Goal: Task Accomplishment & Management: Complete application form

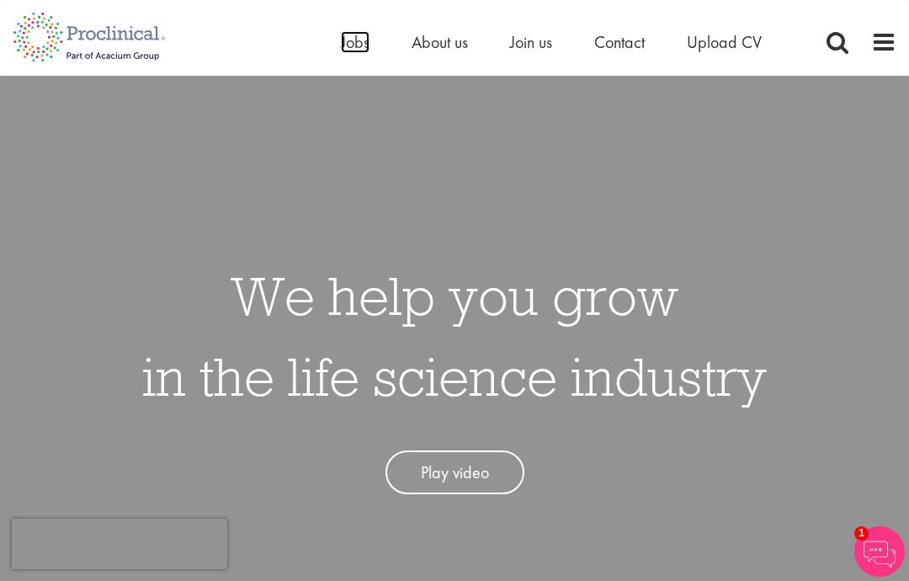
click at [352, 41] on span "Jobs" at bounding box center [355, 42] width 29 height 22
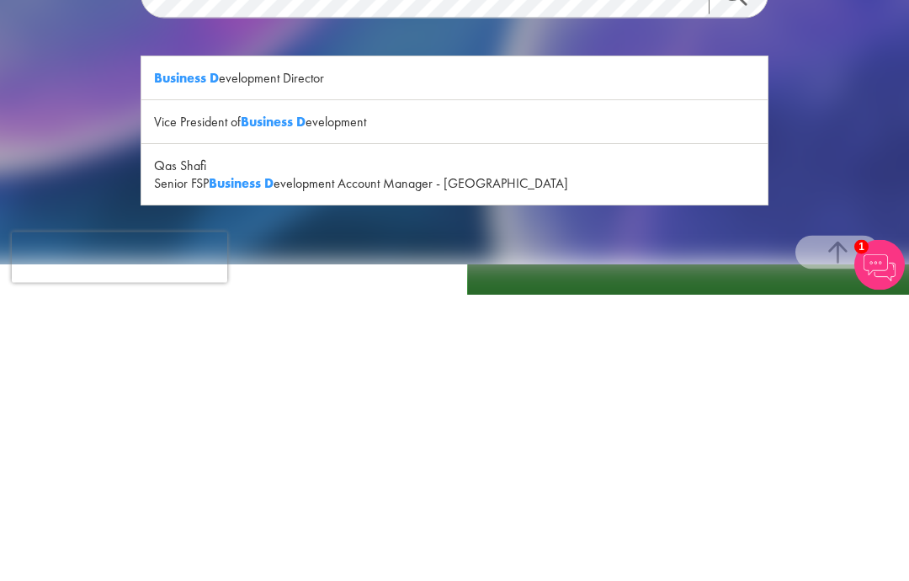
click at [175, 387] on div "Vice President of Business D evelopment" at bounding box center [454, 409] width 627 height 44
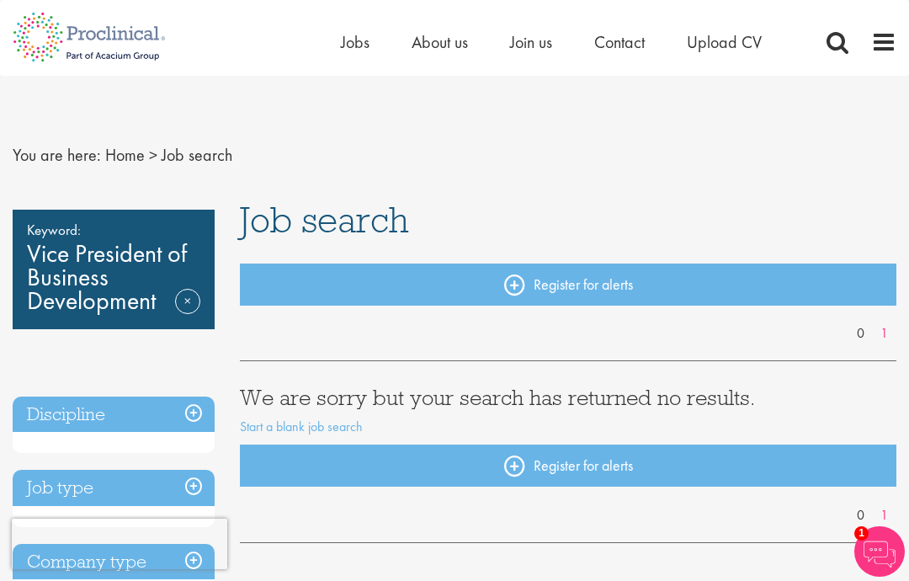
click at [200, 151] on span "Job search" at bounding box center [197, 155] width 71 height 22
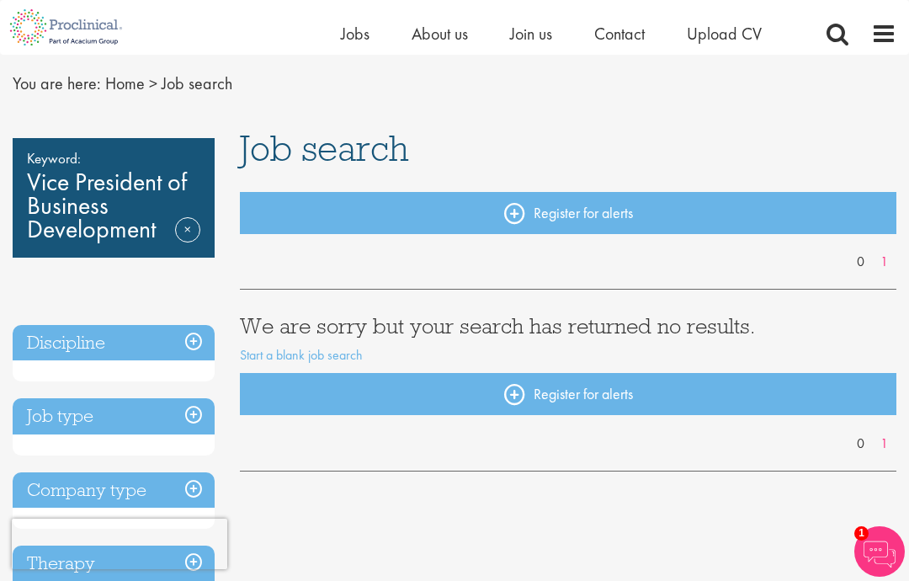
scroll to position [53, 0]
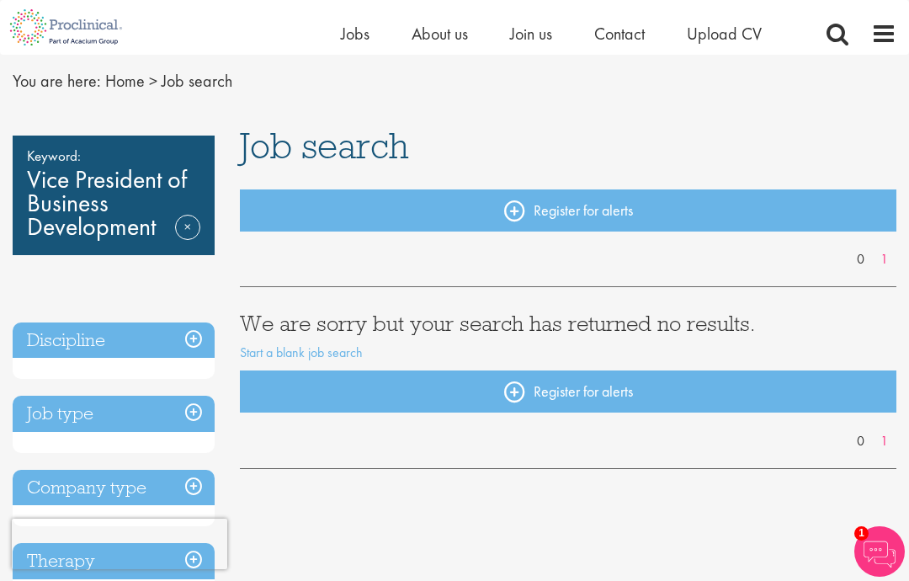
click at [189, 224] on link "Remove" at bounding box center [187, 239] width 25 height 49
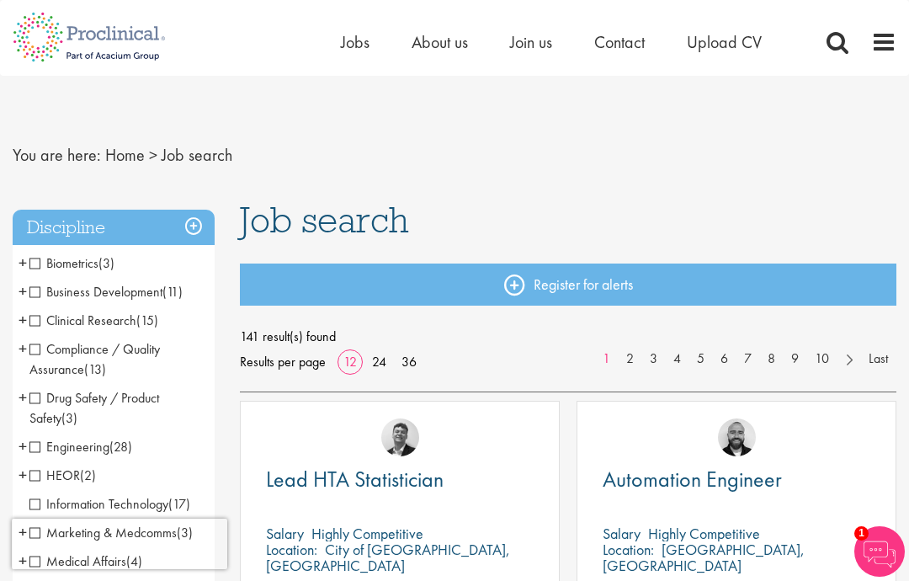
click at [85, 288] on span "Business Development" at bounding box center [95, 292] width 133 height 18
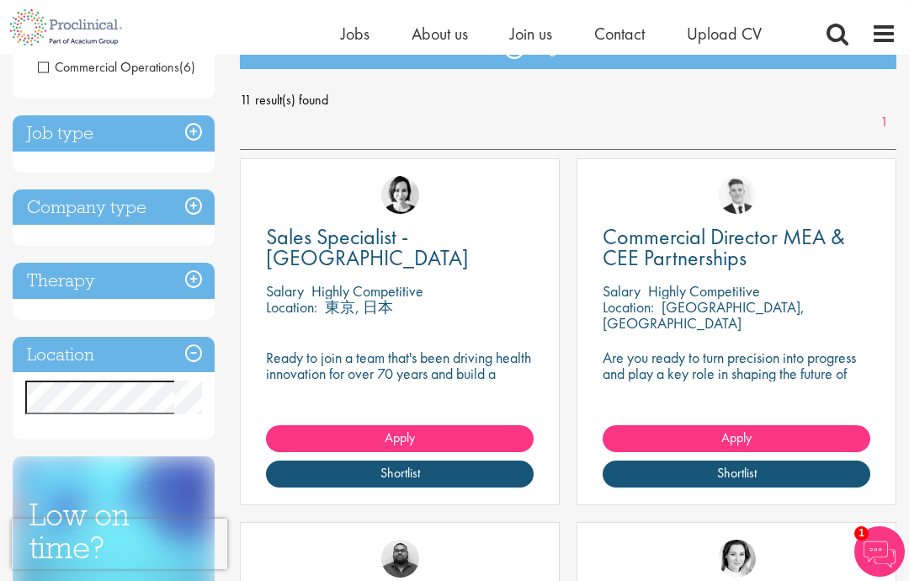
scroll to position [213, 0]
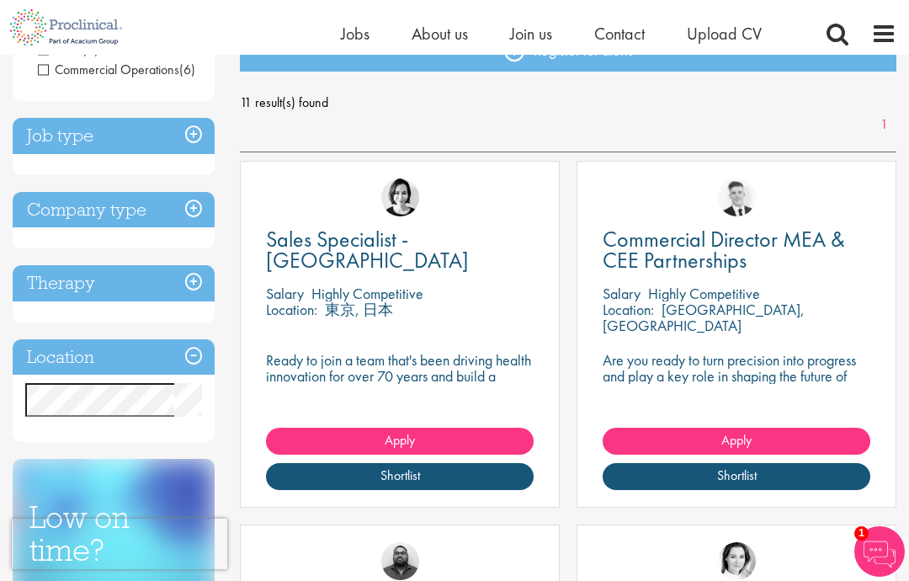
click at [668, 308] on p "[GEOGRAPHIC_DATA], [GEOGRAPHIC_DATA]" at bounding box center [704, 317] width 202 height 35
click at [690, 478] on link "Shortlist" at bounding box center [737, 476] width 268 height 27
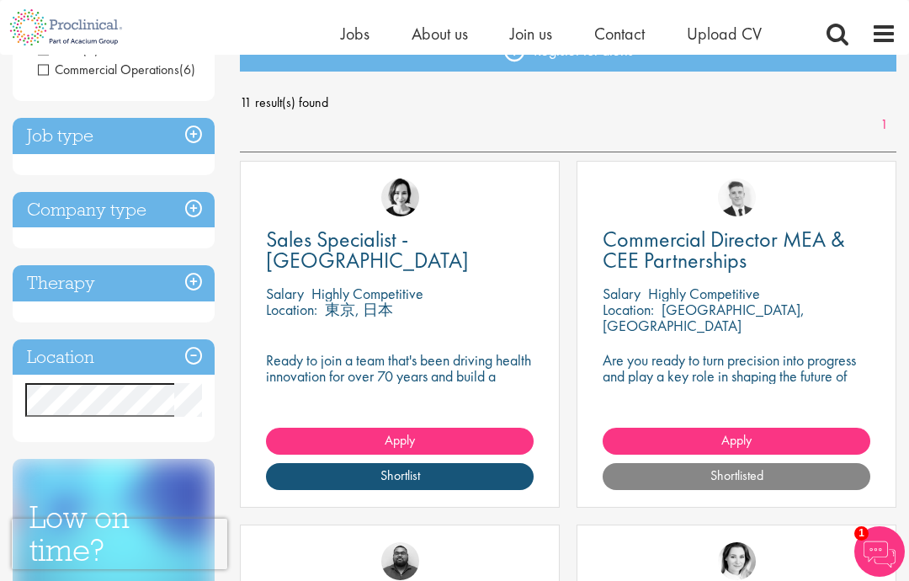
click at [639, 375] on p "Are you ready to turn precision into progress and play a key role in shaping th…" at bounding box center [737, 376] width 268 height 48
click at [638, 253] on span "Commercial Director MEA & CEE Partnerships" at bounding box center [724, 250] width 243 height 50
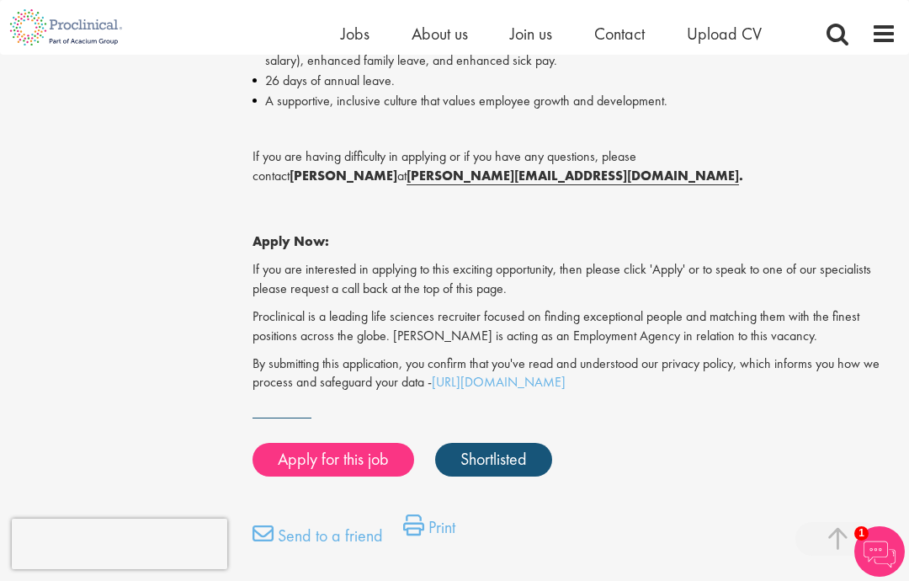
scroll to position [1208, 0]
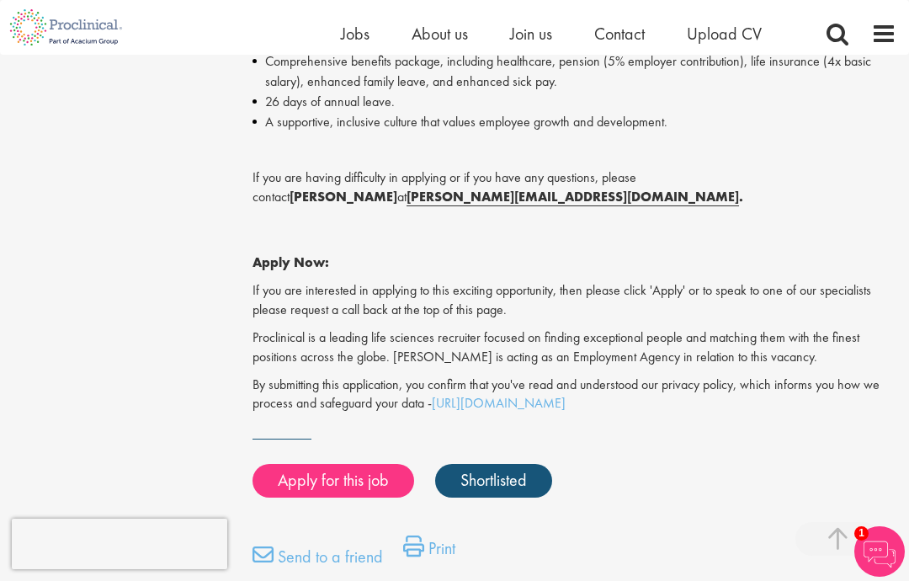
click at [317, 464] on link "Apply for this job" at bounding box center [334, 481] width 162 height 34
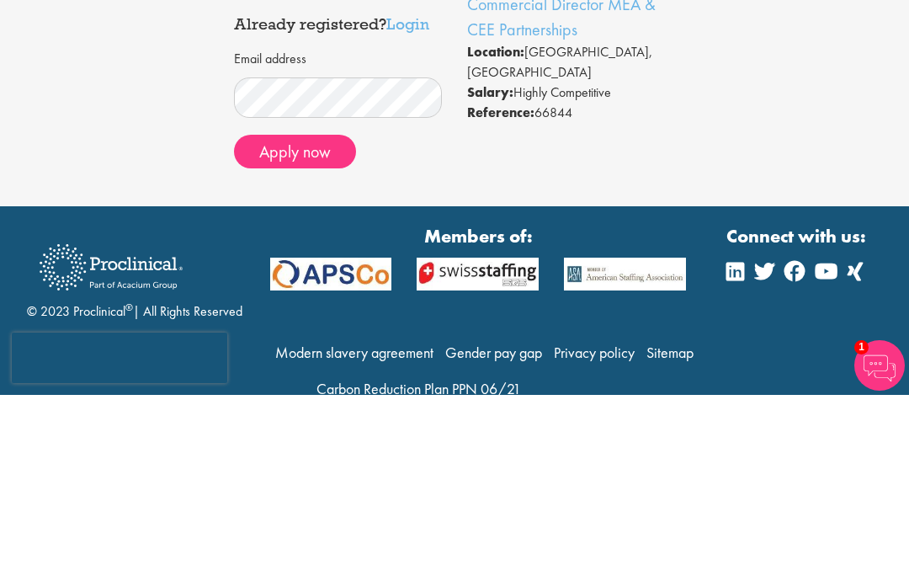
click at [287, 321] on button "Apply now" at bounding box center [295, 338] width 122 height 34
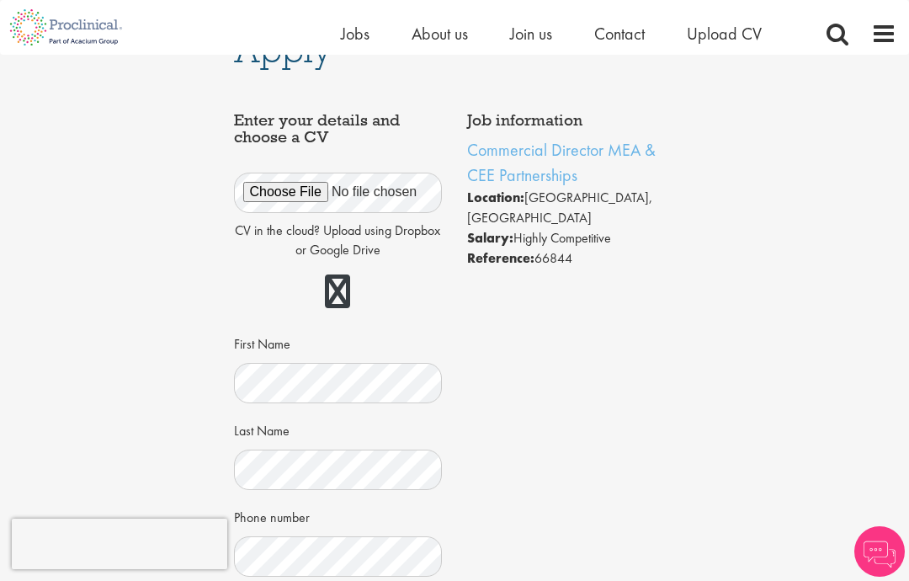
scroll to position [41, 0]
click at [336, 290] on link at bounding box center [337, 291] width 25 height 34
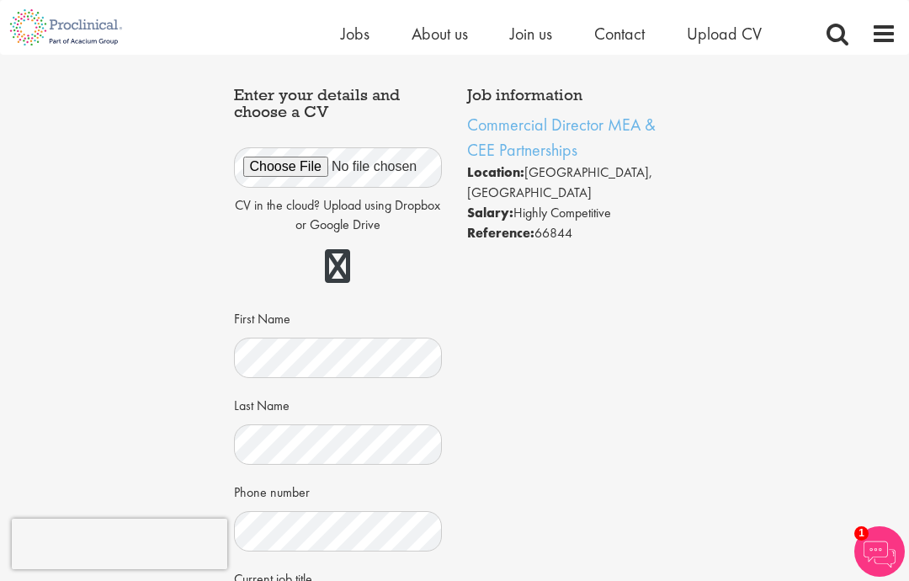
scroll to position [65, 0]
click at [247, 204] on p "CV in the cloud? Upload using Dropbox or Google Drive" at bounding box center [338, 216] width 209 height 39
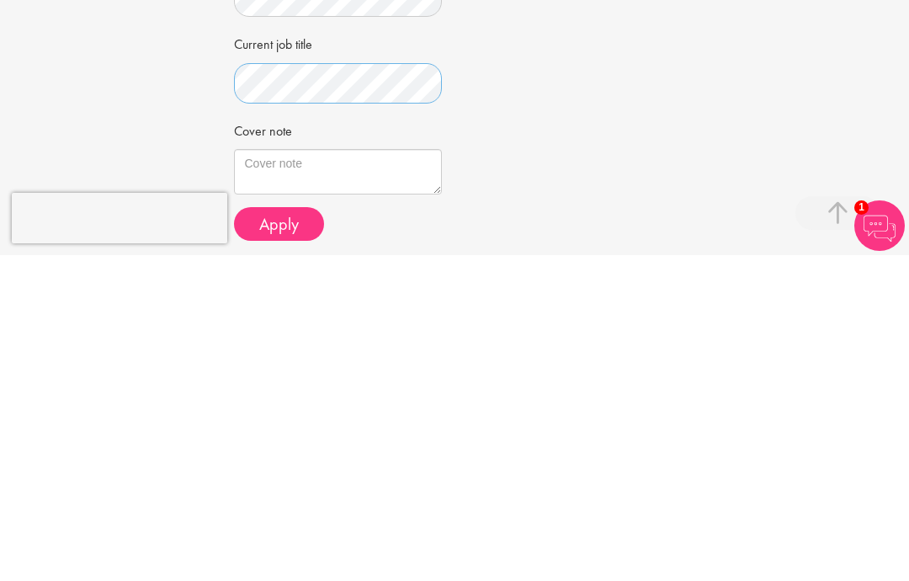
scroll to position [275, 0]
click at [274, 474] on textarea "Cover note" at bounding box center [338, 496] width 209 height 45
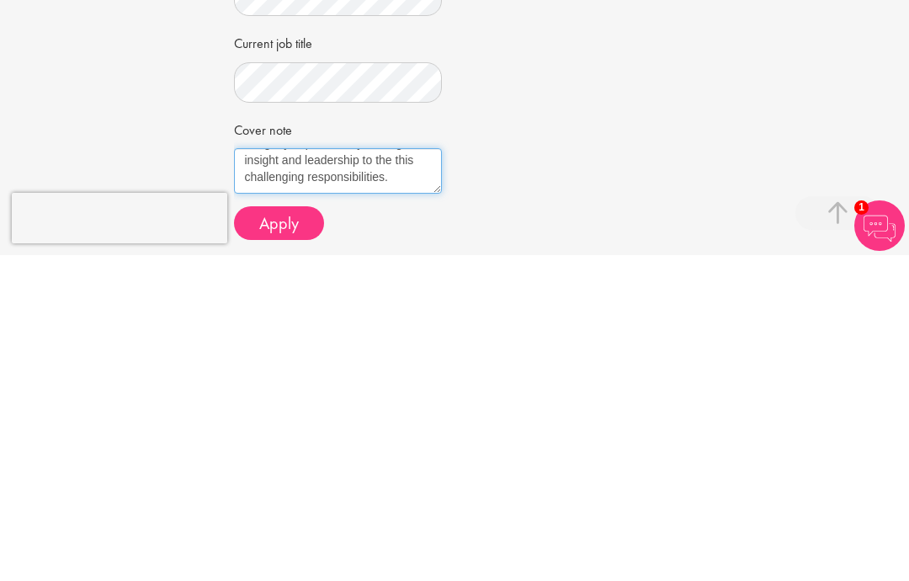
scroll to position [246, 0]
type textarea "Good morning Madam/Sir, With over 30 years of experience driving regional strat…"
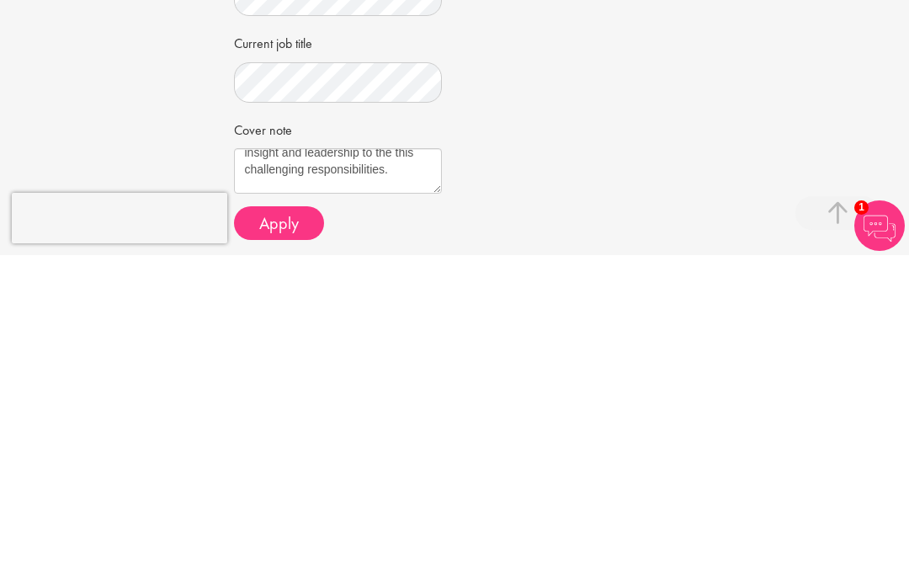
click at [276, 538] on span "Apply" at bounding box center [279, 549] width 40 height 22
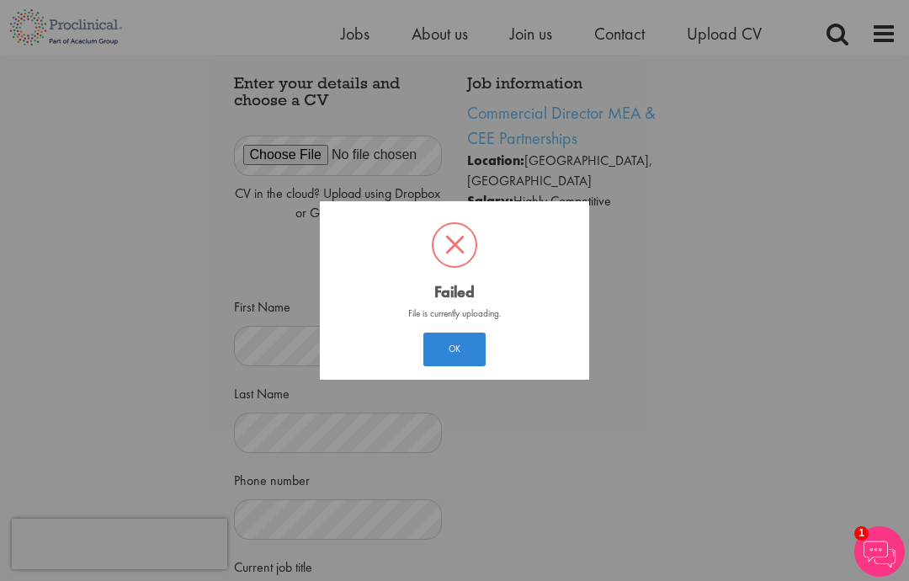
scroll to position [24, 0]
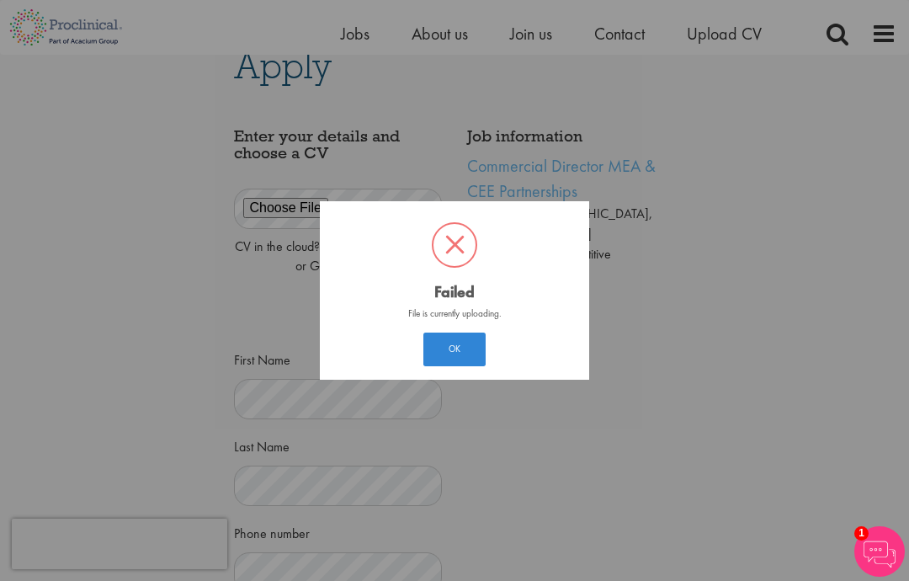
click at [445, 366] on button "OK" at bounding box center [455, 350] width 62 height 34
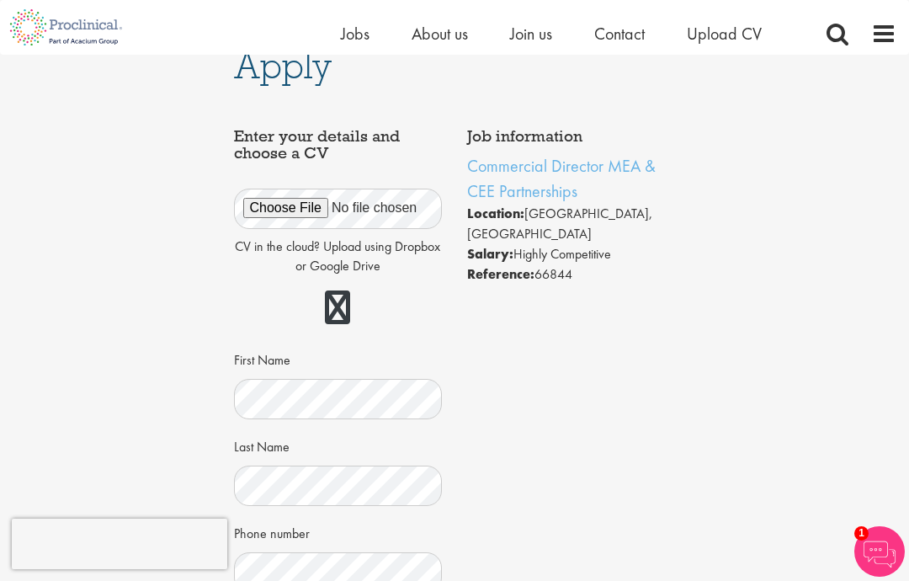
click at [237, 269] on p "CV in the cloud? Upload using Dropbox or Google Drive" at bounding box center [338, 256] width 209 height 39
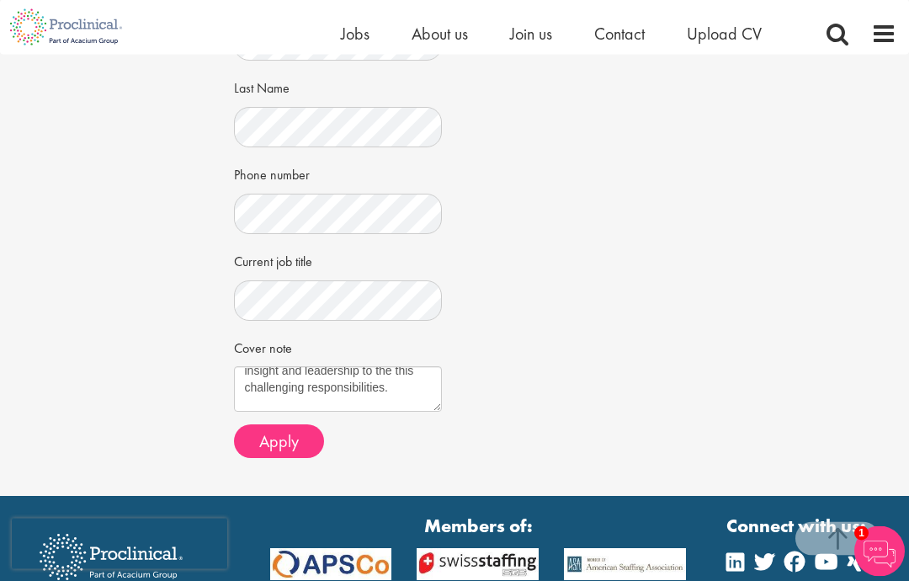
scroll to position [428, 0]
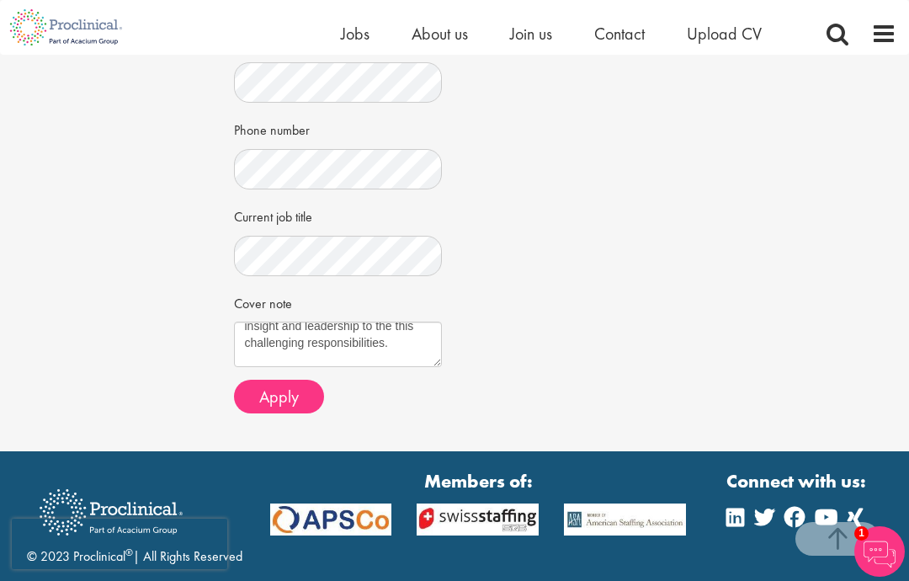
click at [271, 389] on span "Apply" at bounding box center [279, 397] width 40 height 22
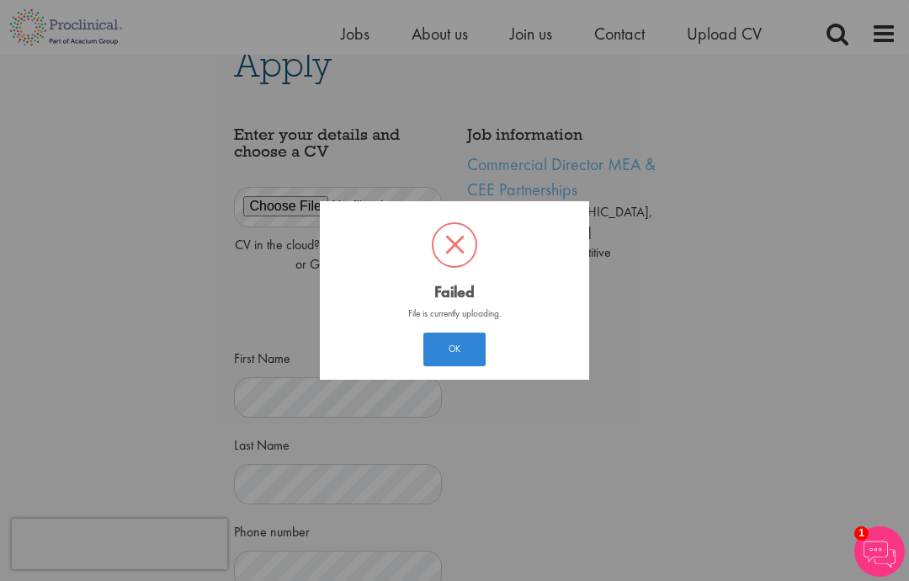
scroll to position [24, 0]
click at [442, 366] on button "OK" at bounding box center [455, 350] width 62 height 34
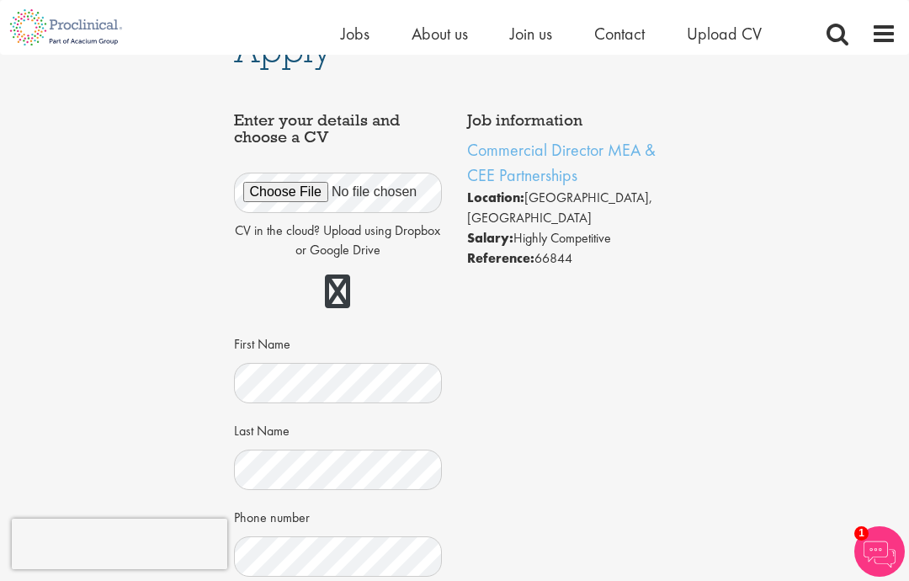
scroll to position [44, 0]
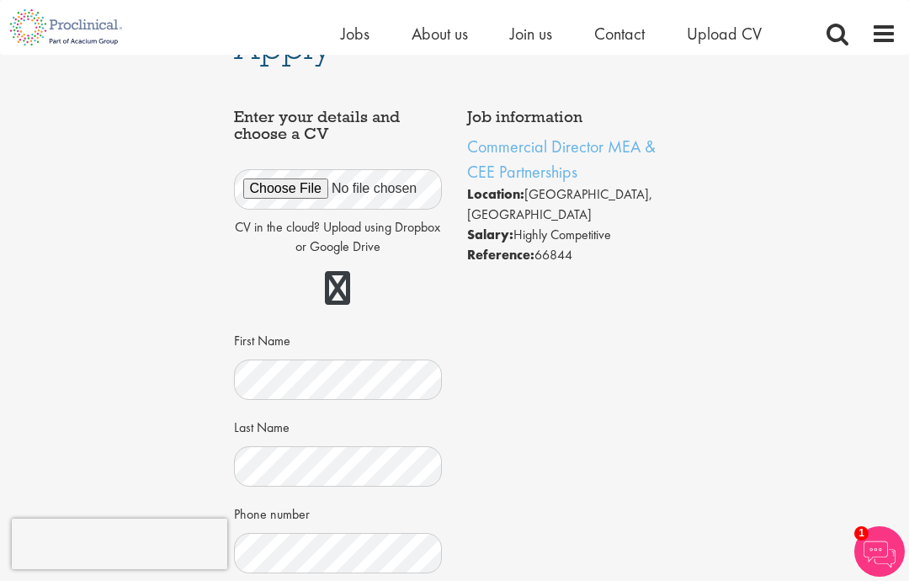
click at [334, 275] on link at bounding box center [337, 288] width 25 height 34
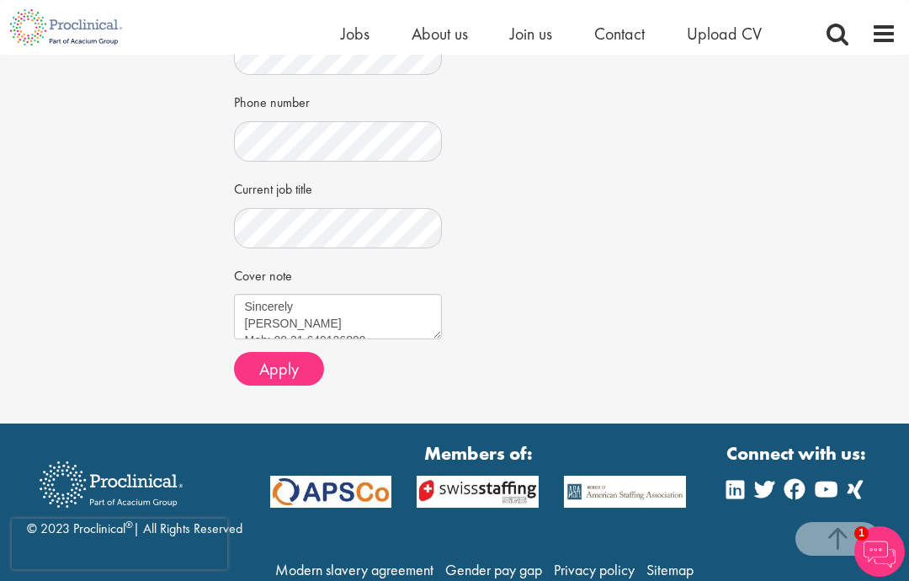
scroll to position [286, 0]
click at [274, 360] on span "Apply" at bounding box center [279, 369] width 40 height 22
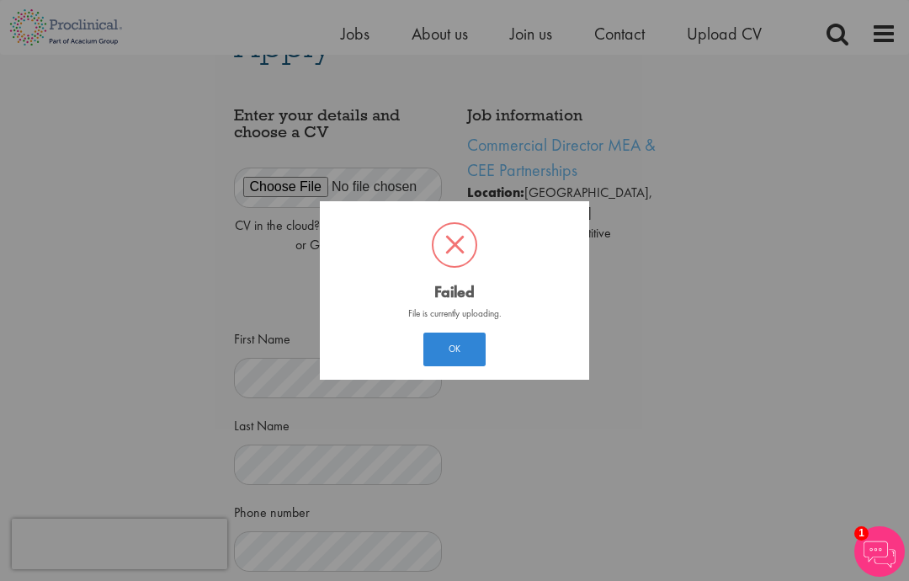
scroll to position [24, 0]
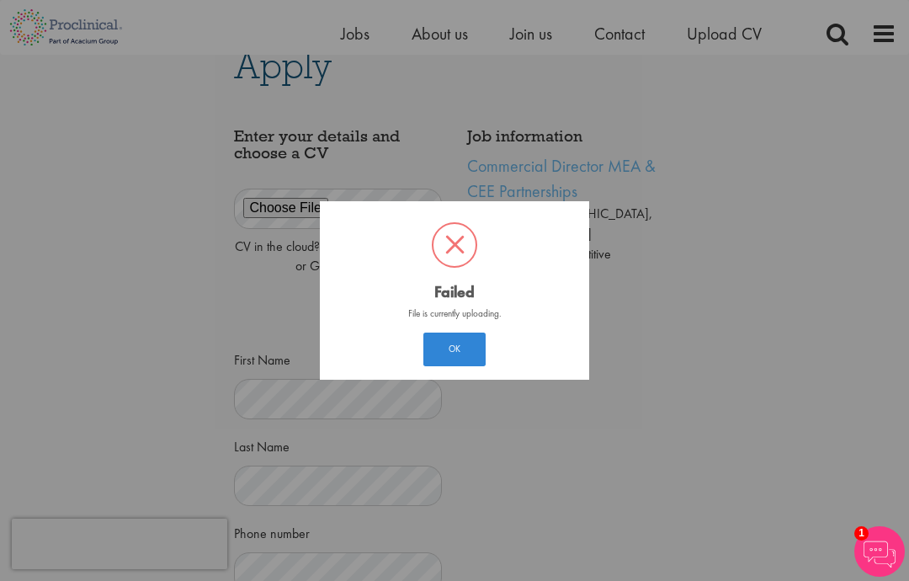
click at [441, 366] on button "OK" at bounding box center [455, 350] width 62 height 34
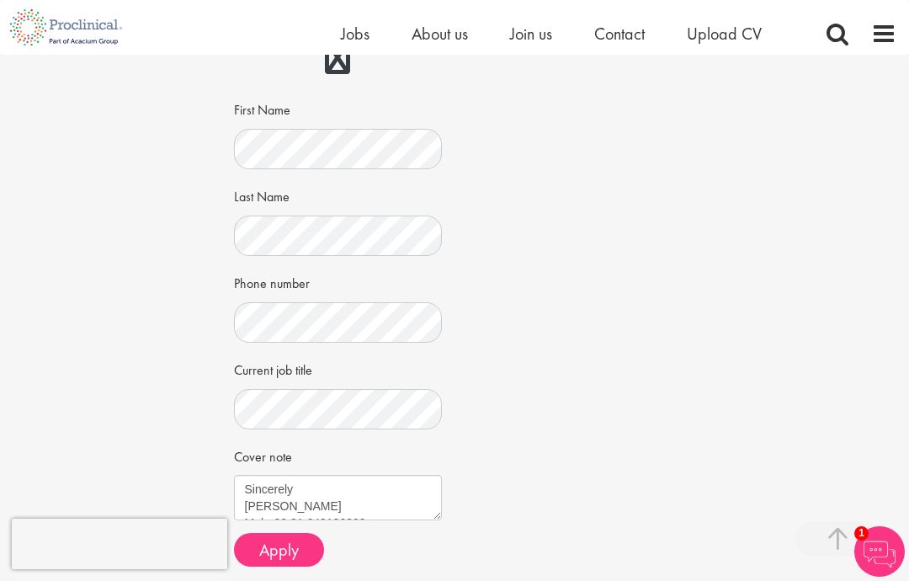
scroll to position [307, 0]
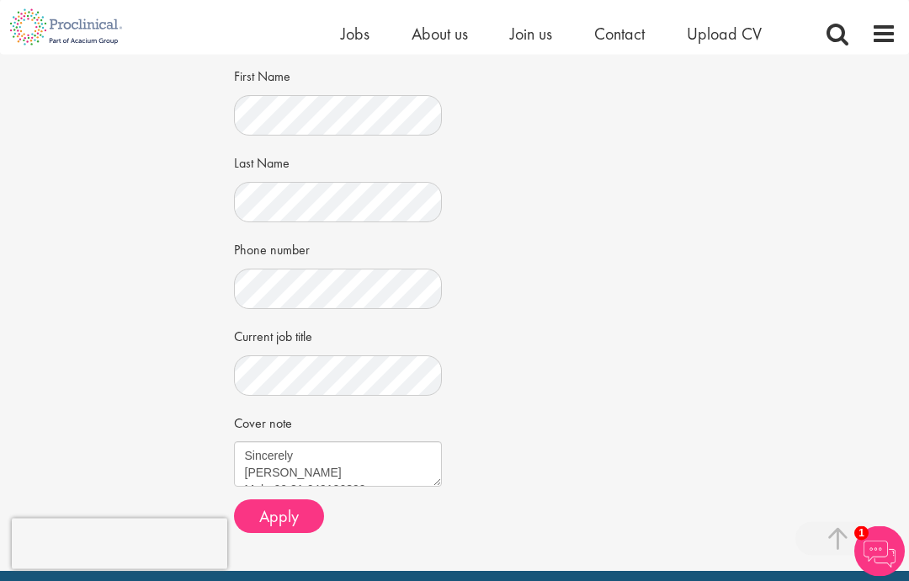
click at [277, 500] on button "Apply" at bounding box center [279, 517] width 90 height 34
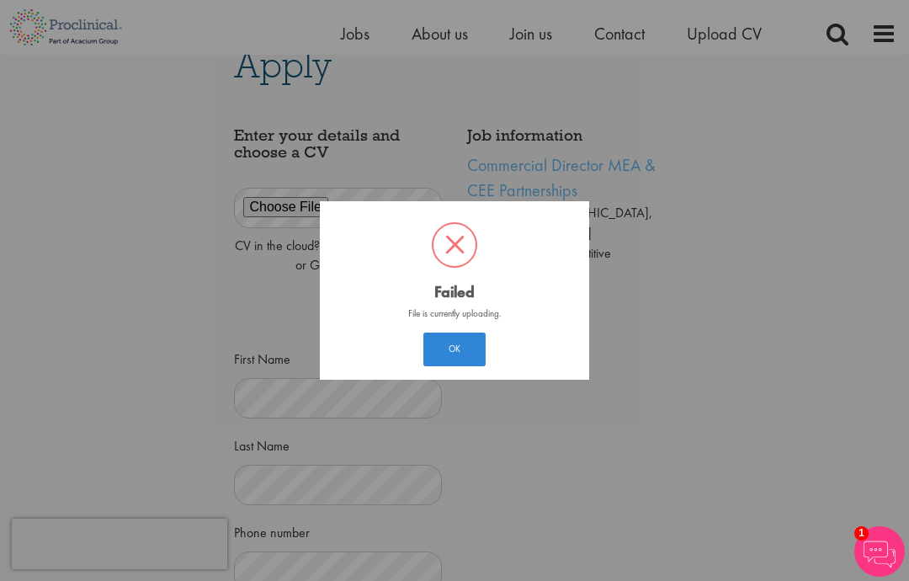
scroll to position [24, 0]
click at [446, 266] on span at bounding box center [455, 245] width 42 height 42
click at [451, 366] on button "OK" at bounding box center [455, 350] width 62 height 34
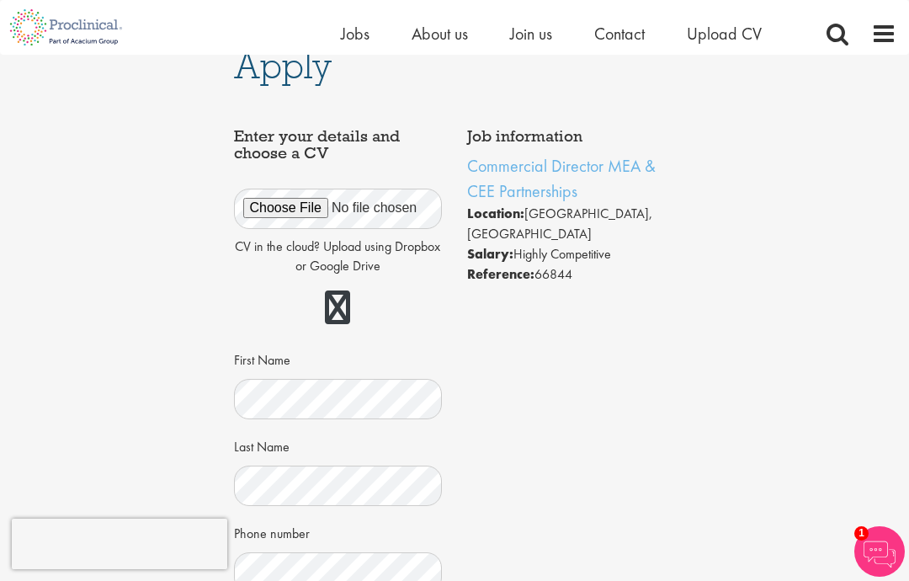
scroll to position [0, 0]
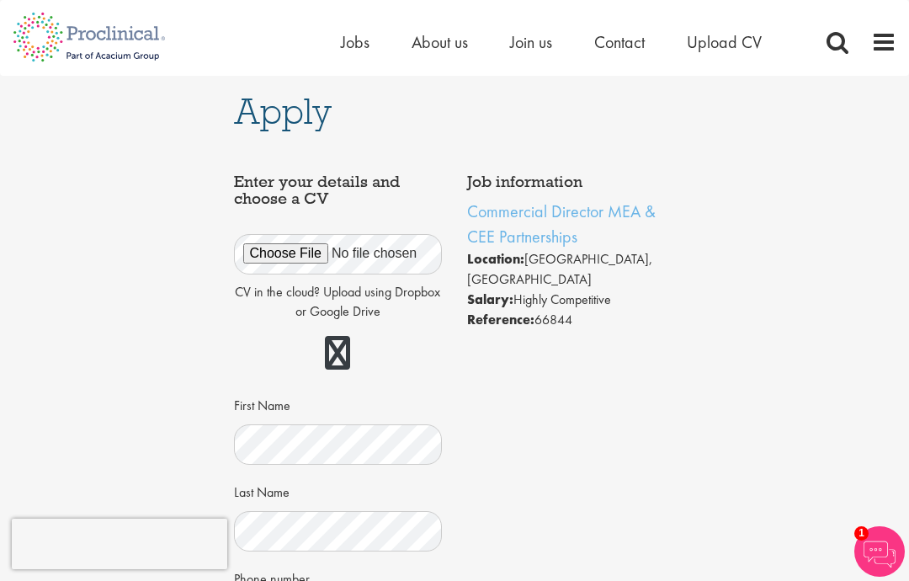
click at [196, 288] on div "Apply Job information Commercial Director MEA & CEE Partnerships Location: Lond…" at bounding box center [454, 488] width 935 height 824
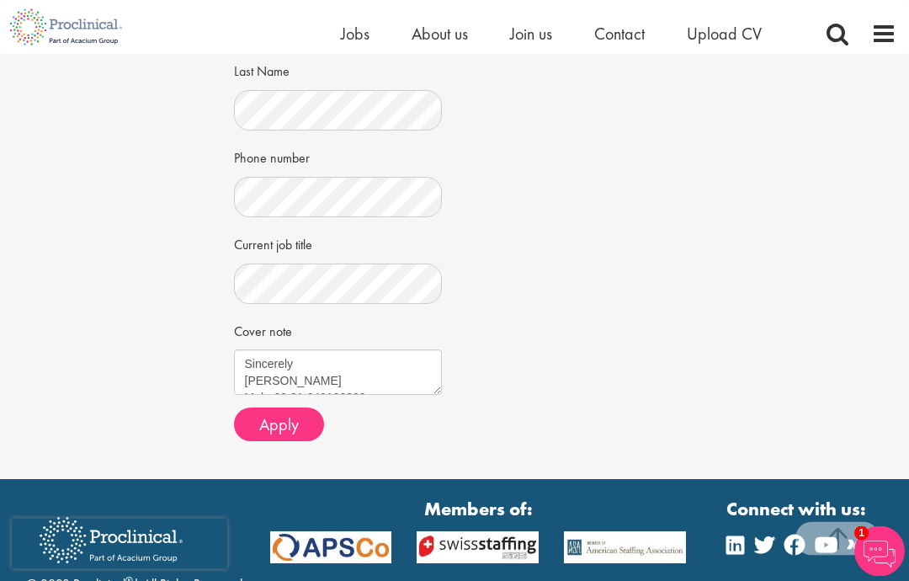
scroll to position [400, 0]
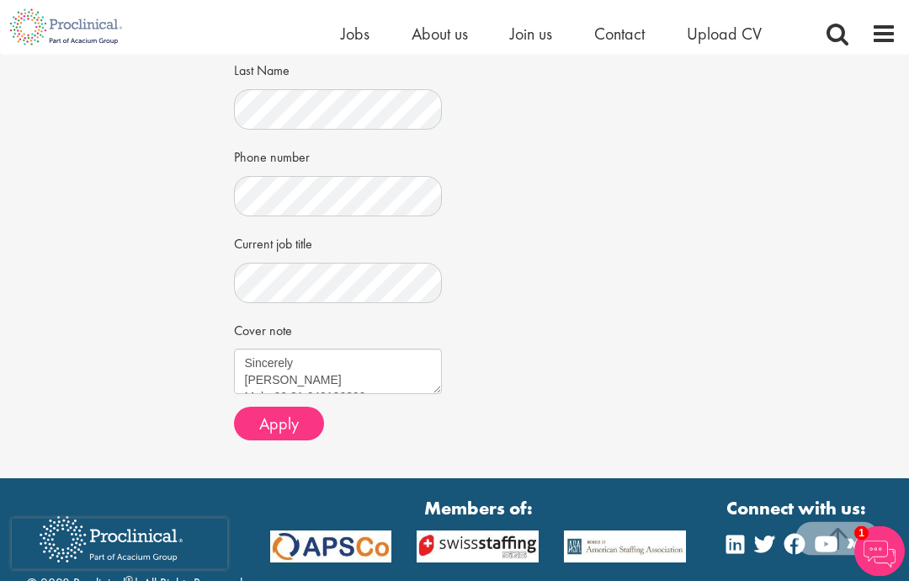
click at [274, 414] on span "Apply" at bounding box center [279, 424] width 40 height 22
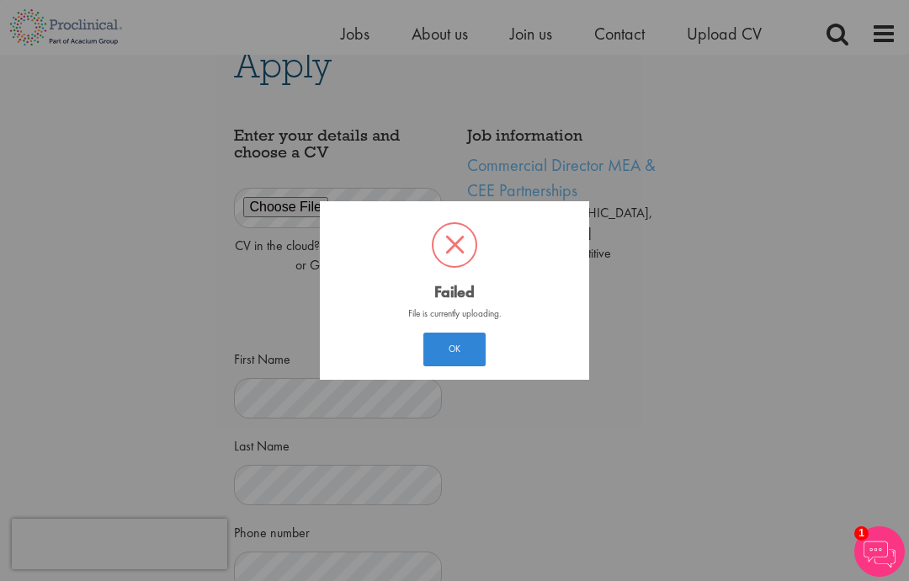
scroll to position [24, 0]
click at [438, 366] on button "OK" at bounding box center [455, 350] width 62 height 34
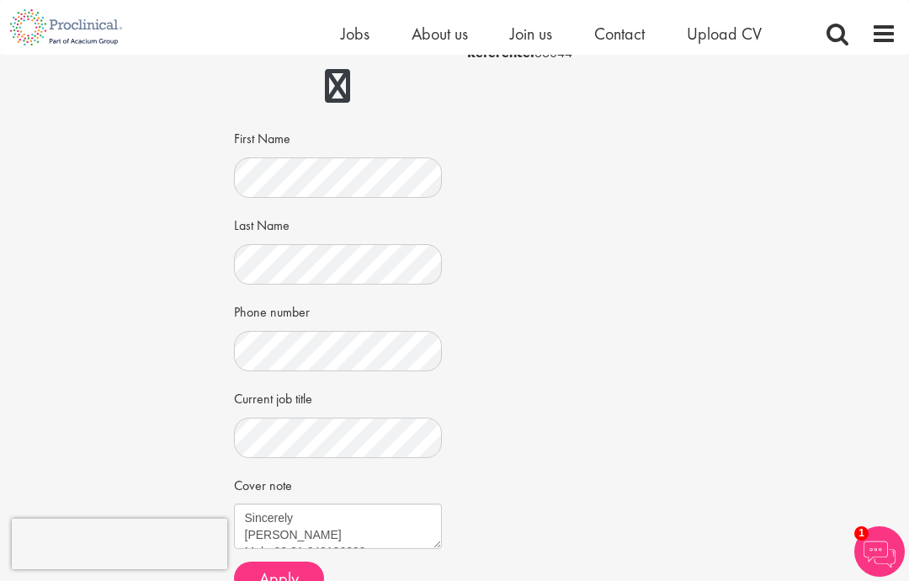
scroll to position [259, 0]
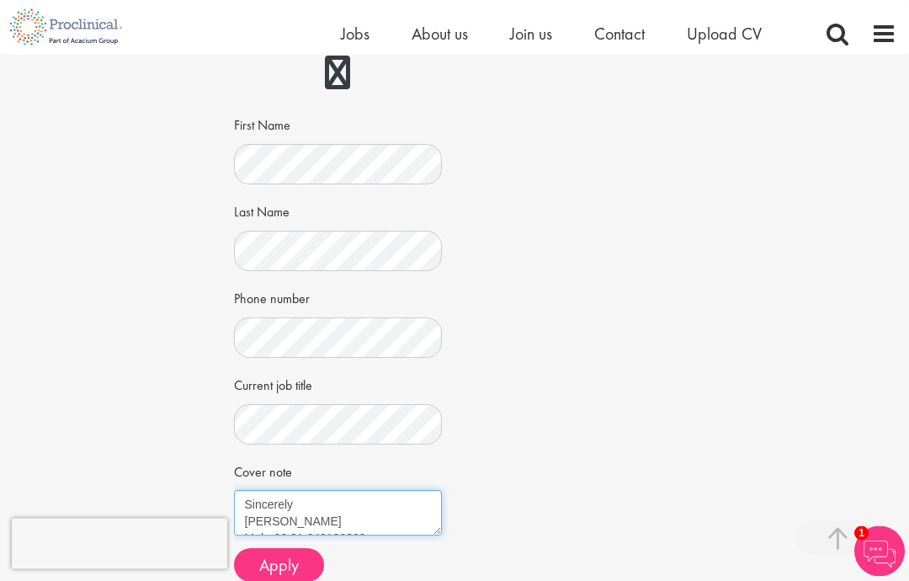
click at [269, 507] on textarea "Good morning Madam/Sir, With over 30 years of experience driving regional strat…" at bounding box center [338, 513] width 209 height 45
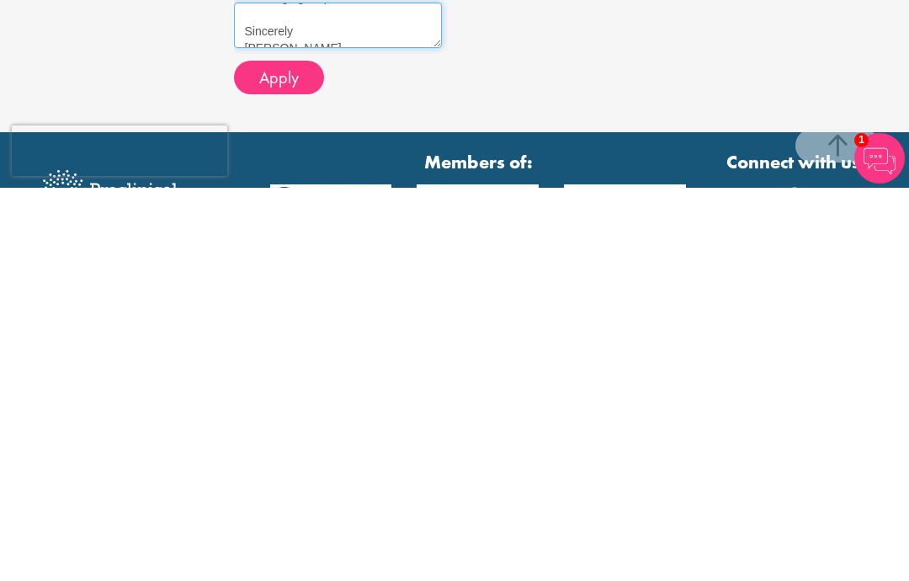
scroll to position [358, 0]
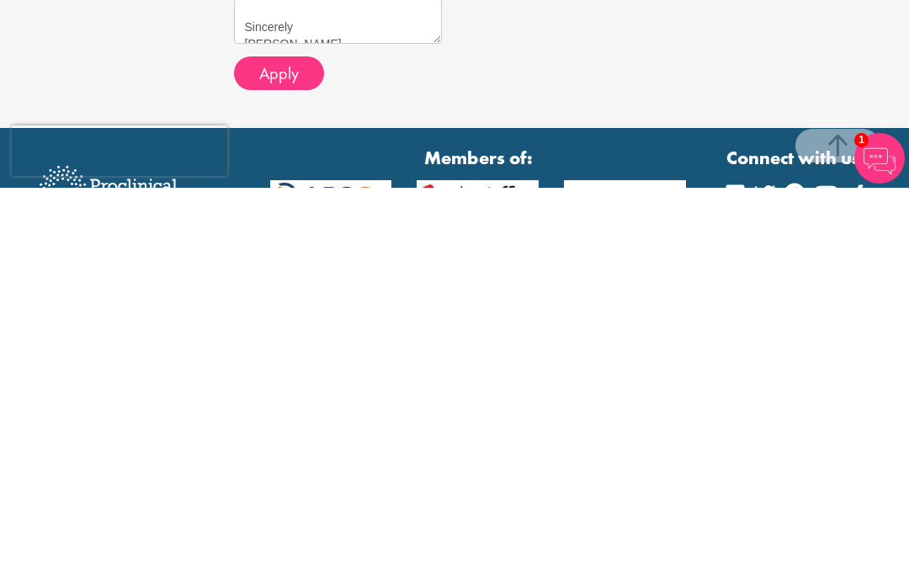
click at [878, 526] on img at bounding box center [880, 551] width 51 height 51
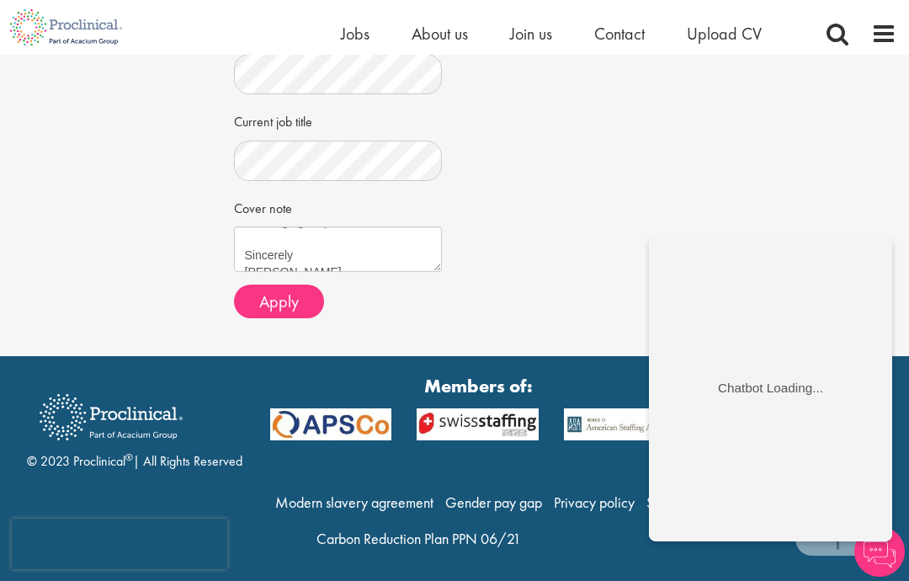
click at [270, 291] on span "Apply" at bounding box center [279, 302] width 40 height 22
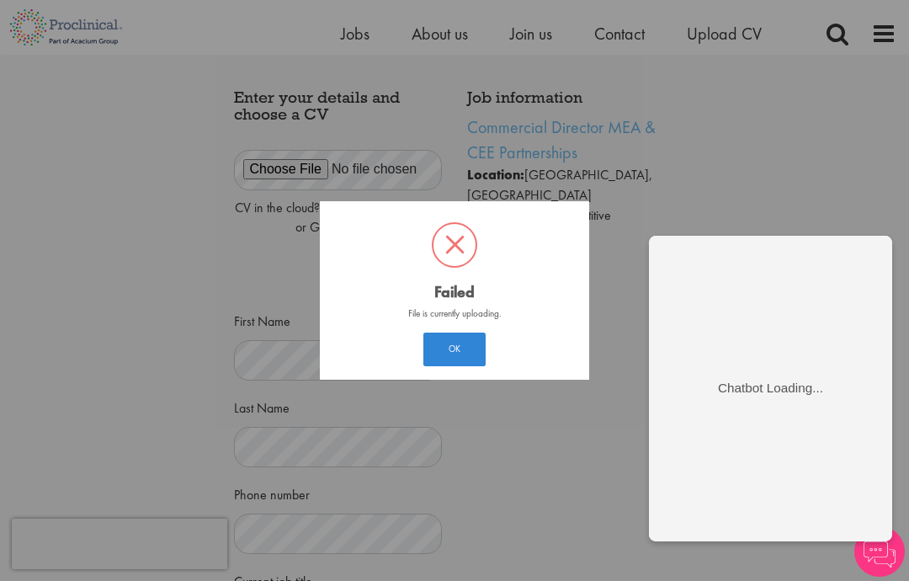
scroll to position [24, 0]
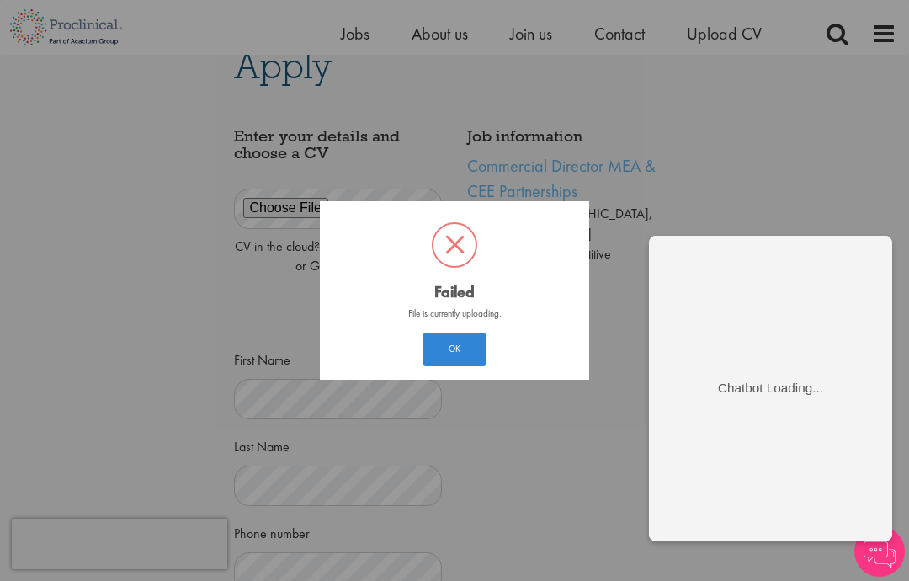
click at [467, 344] on button "OK" at bounding box center [455, 350] width 62 height 34
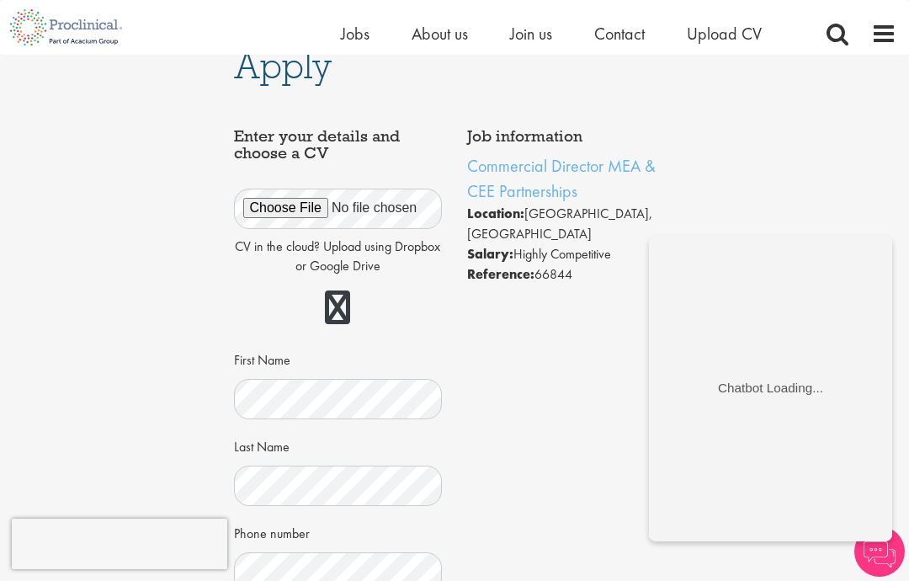
click at [265, 251] on p "CV in the cloud? Upload using Dropbox or Google Drive" at bounding box center [338, 256] width 209 height 39
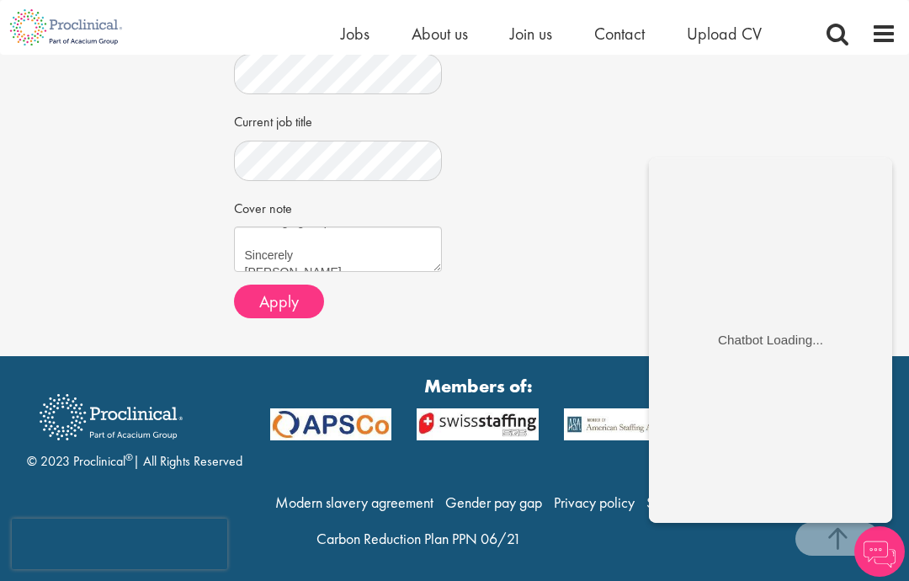
click at [262, 291] on span "Apply" at bounding box center [279, 302] width 40 height 22
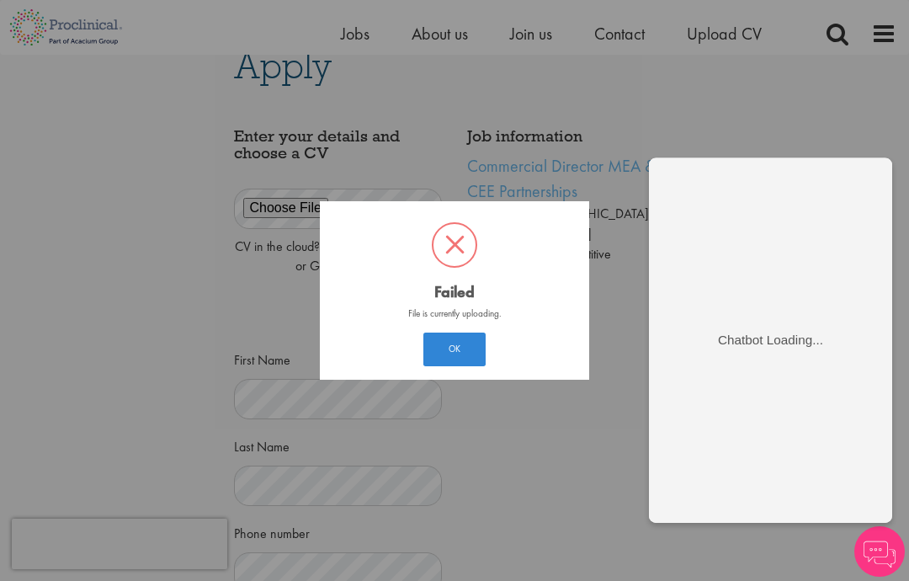
click at [448, 341] on button "OK" at bounding box center [455, 350] width 62 height 34
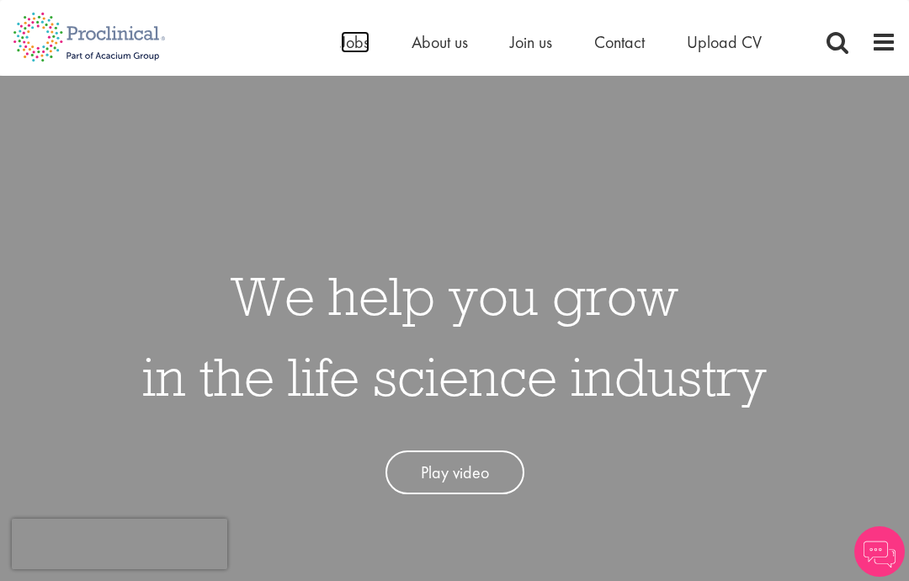
click at [344, 36] on span "Jobs" at bounding box center [355, 42] width 29 height 22
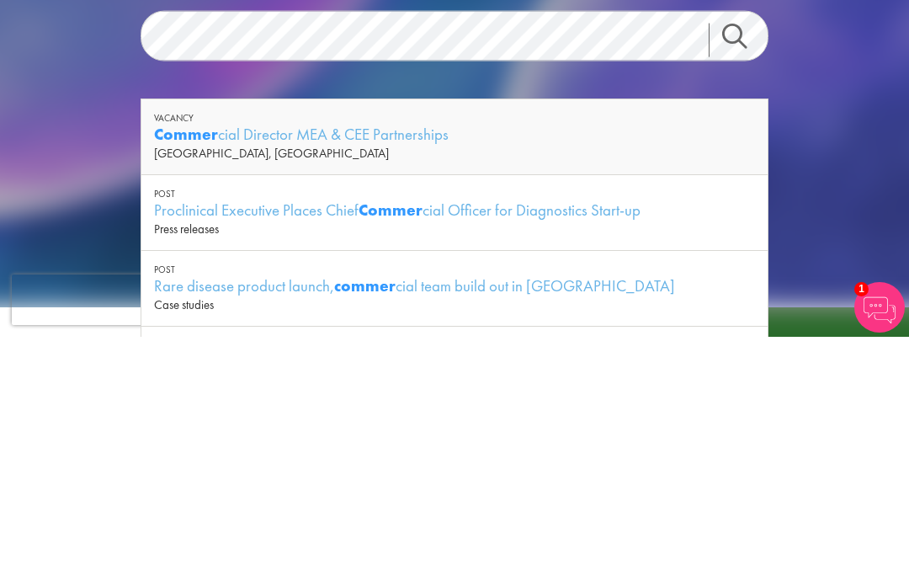
click at [309, 368] on div "Commer cial Director MEA & CEE Partnerships" at bounding box center [454, 378] width 601 height 21
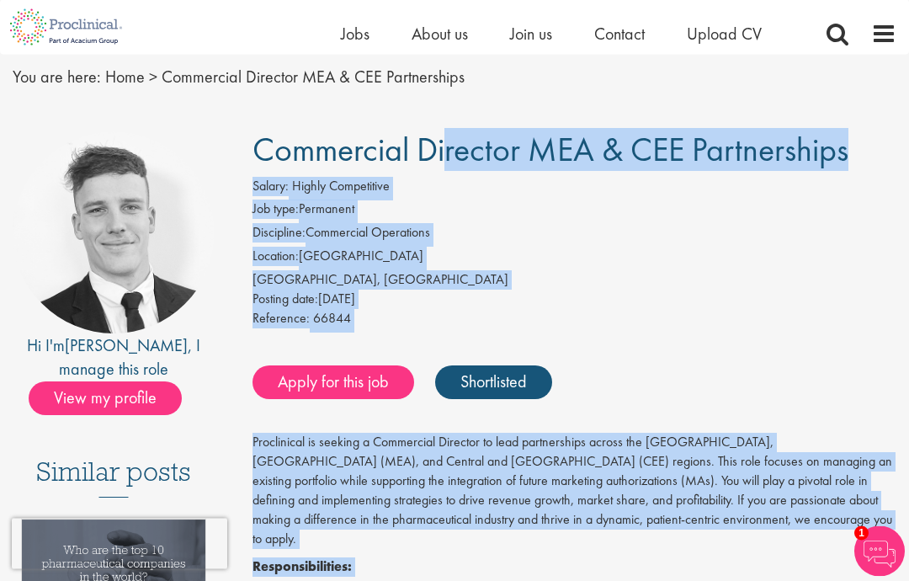
scroll to position [54, 0]
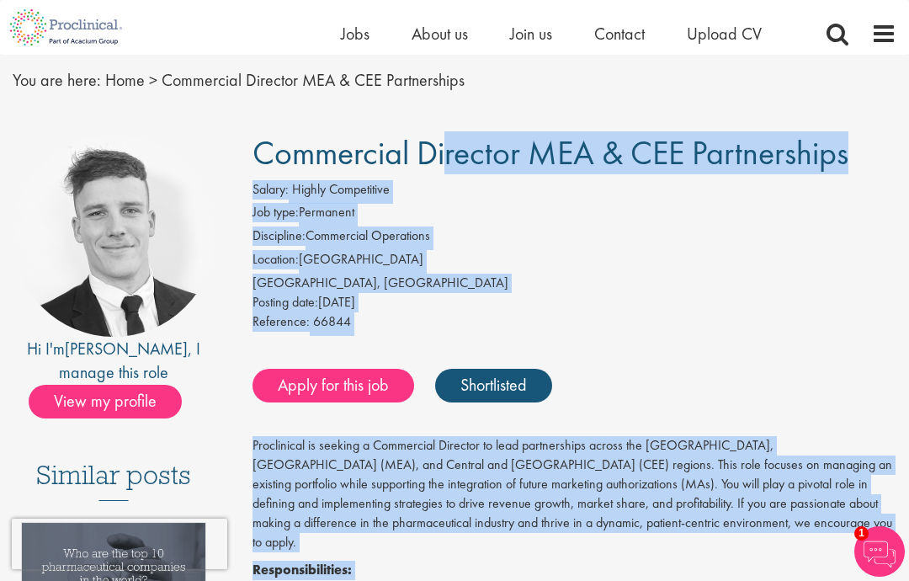
click at [582, 79] on nav "You are here: Home > Commercial Director MEA & CEE Partnerships" at bounding box center [455, 80] width 884 height 41
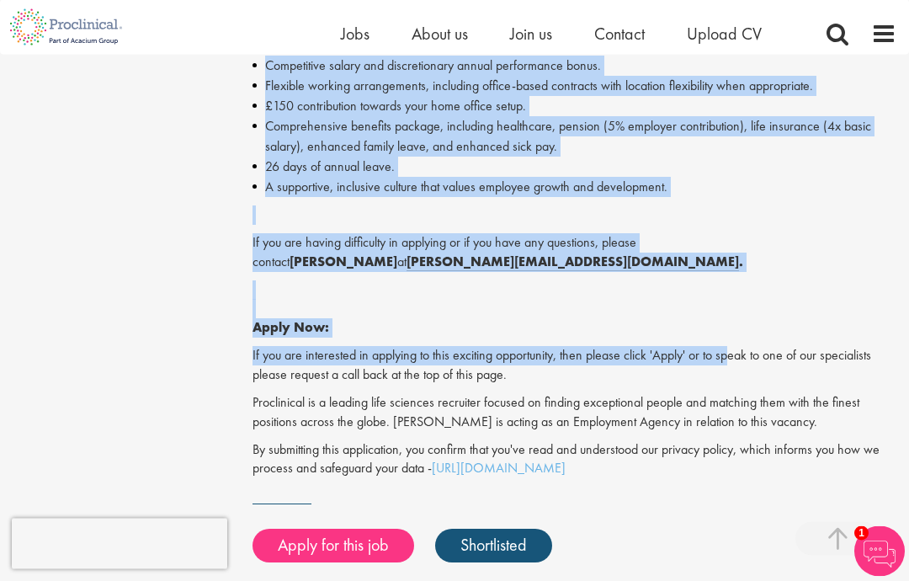
scroll to position [1144, 0]
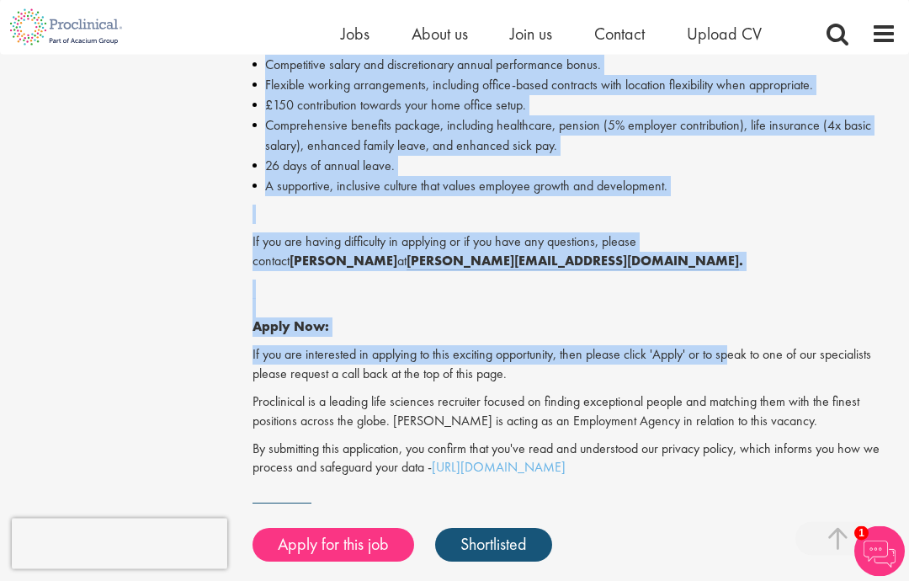
copy div "Commercial Director MEA & CEE Partnerships Salary: Highly Competitive Job type:…"
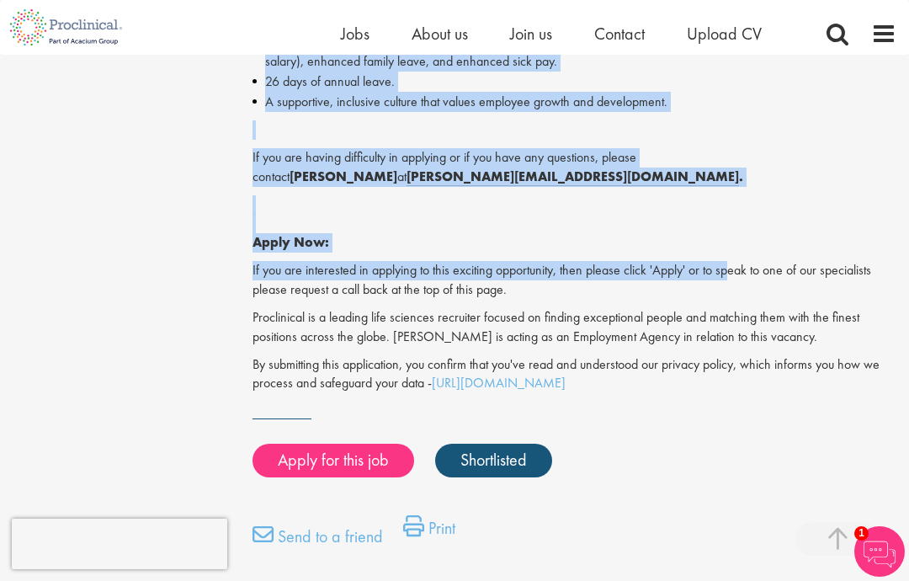
scroll to position [1230, 0]
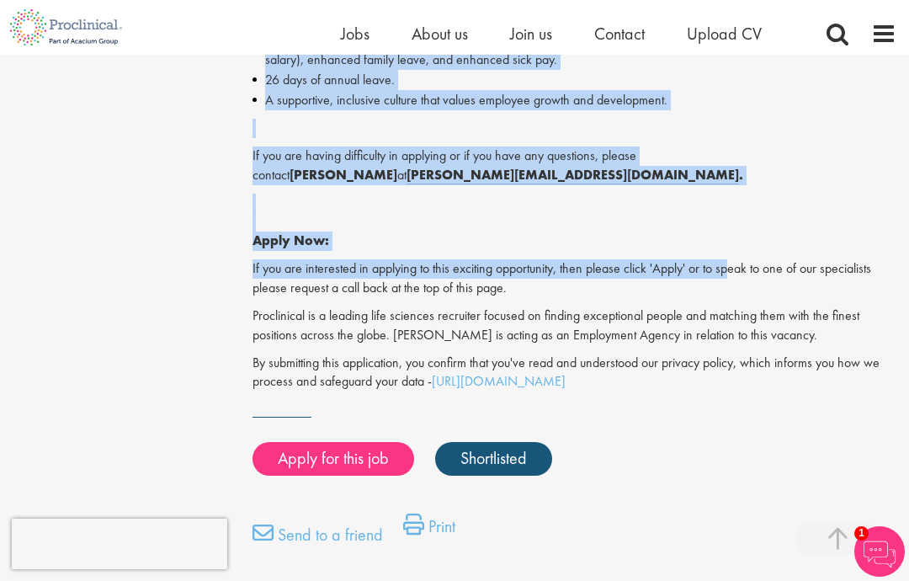
click at [323, 442] on link "Apply for this job" at bounding box center [334, 459] width 162 height 34
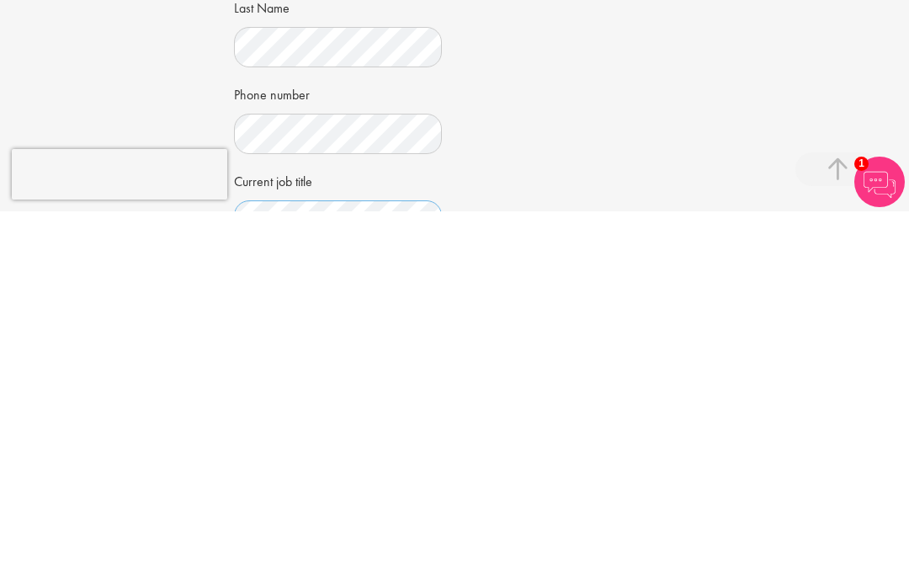
scroll to position [223, 0]
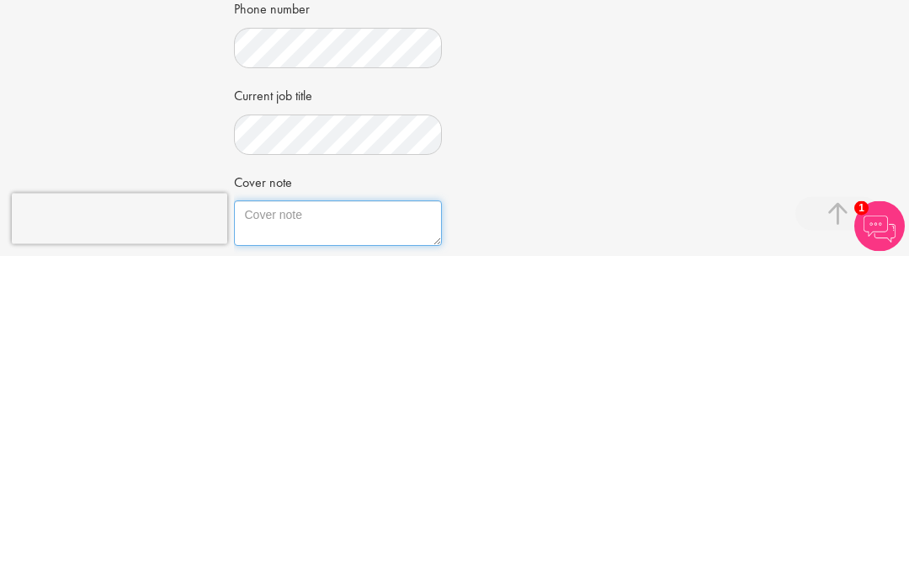
click at [284, 526] on textarea "Cover note" at bounding box center [338, 548] width 209 height 45
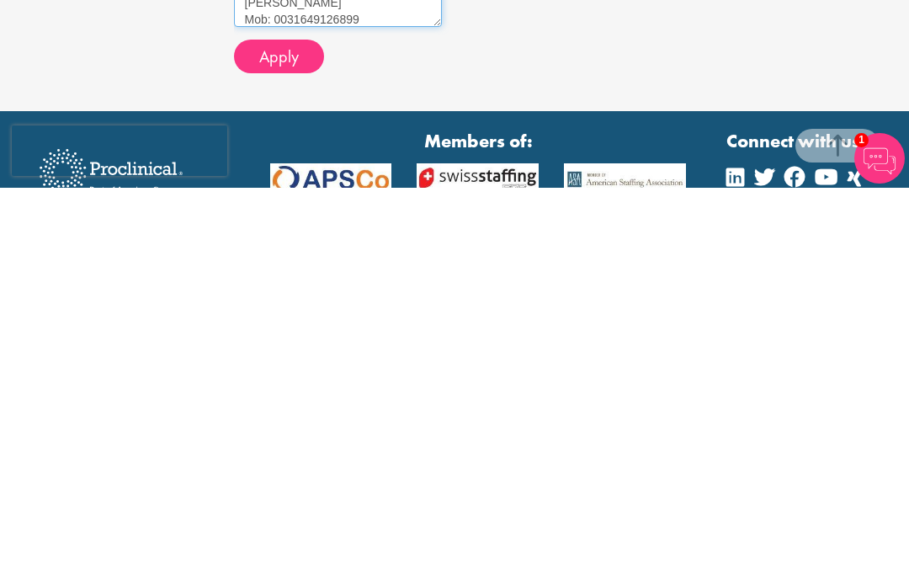
scroll to position [382, 0]
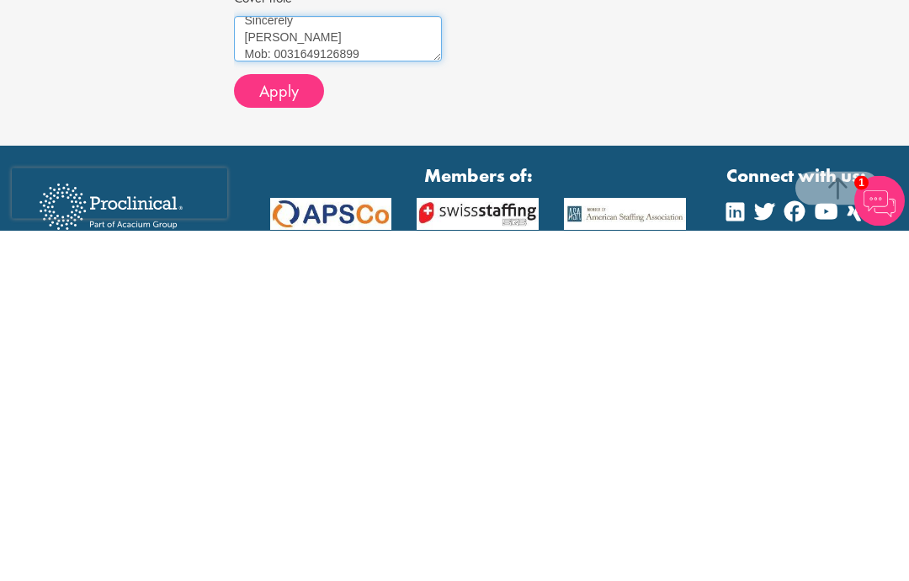
type textarea "Good morning Madam/Sir, With over 30 years of experience driving regional strat…"
click at [282, 431] on span "Apply" at bounding box center [279, 442] width 40 height 22
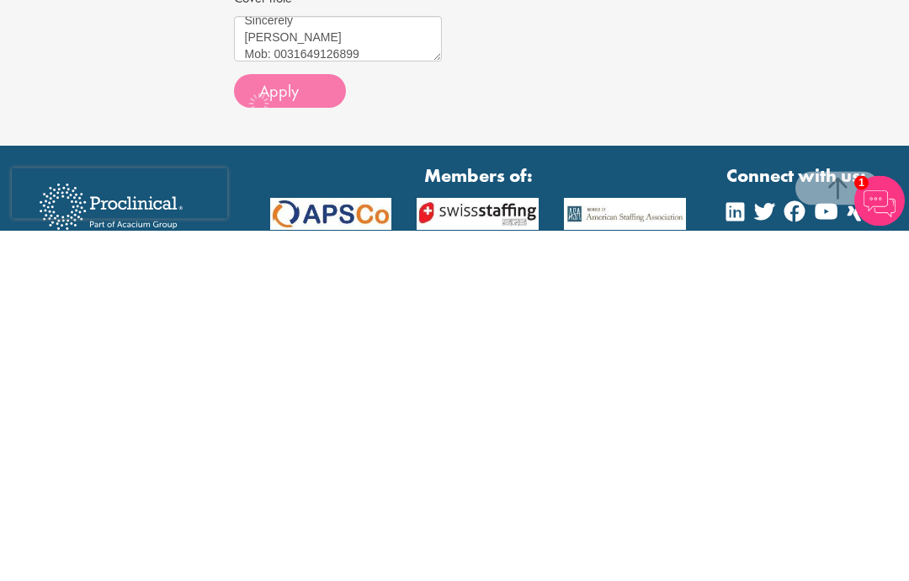
scroll to position [523, 0]
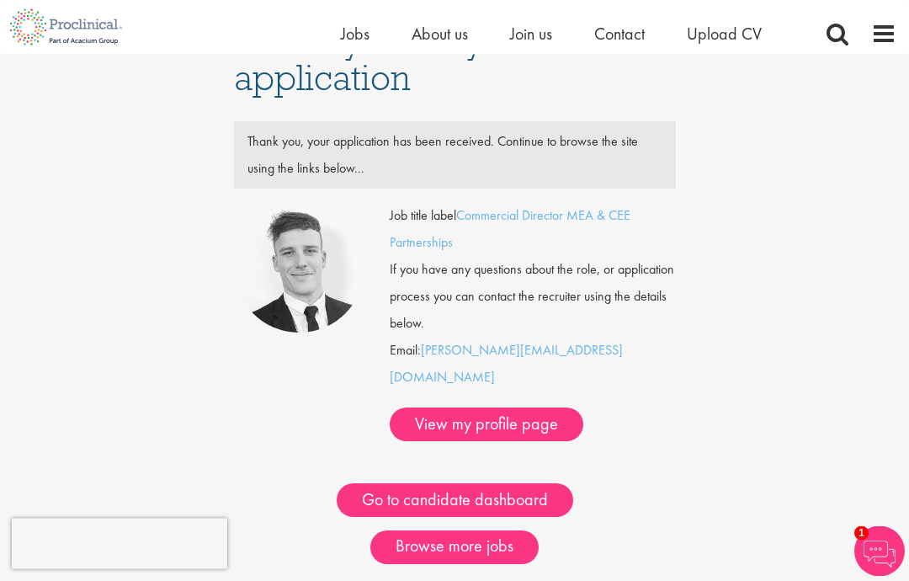
scroll to position [46, 0]
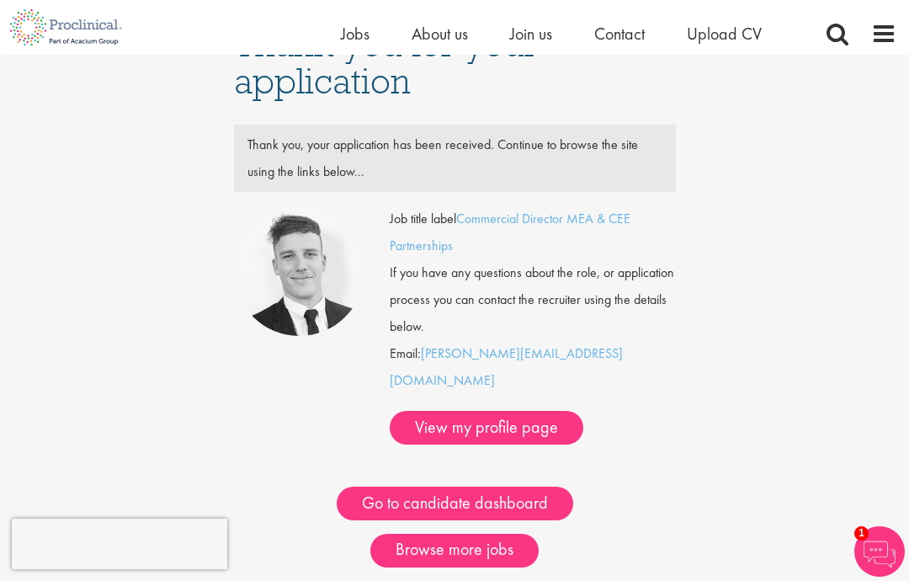
click at [287, 283] on img at bounding box center [299, 270] width 131 height 131
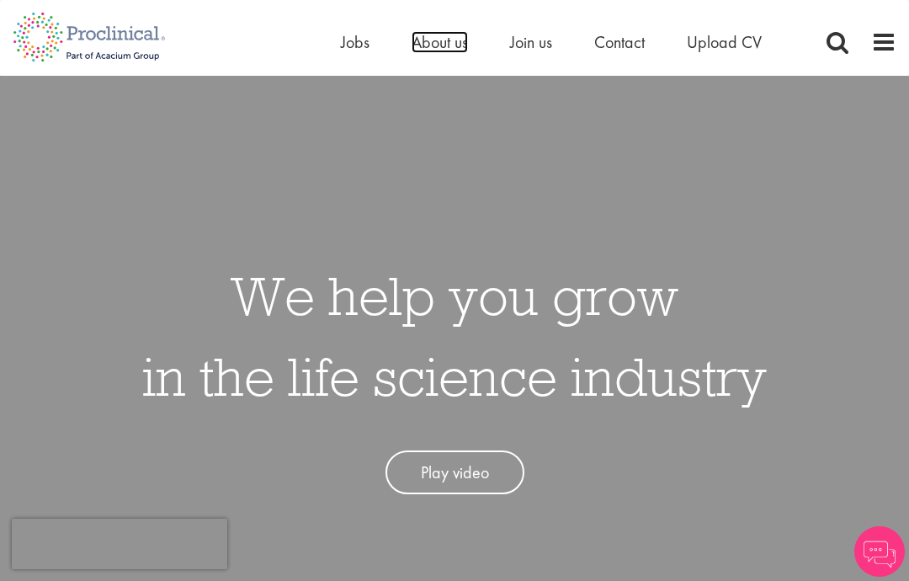
click at [449, 33] on span "About us" at bounding box center [440, 42] width 56 height 22
